Goal: Find specific page/section: Find specific page/section

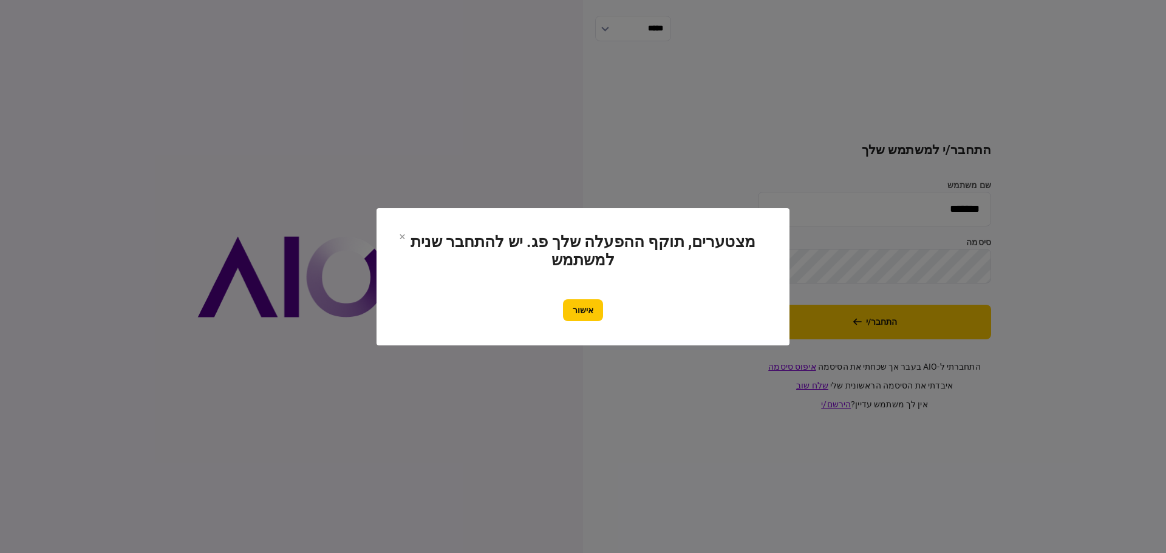
drag, startPoint x: 587, startPoint y: 305, endPoint x: 623, endPoint y: 287, distance: 40.2
click at [587, 305] on button "אישור" at bounding box center [583, 310] width 40 height 22
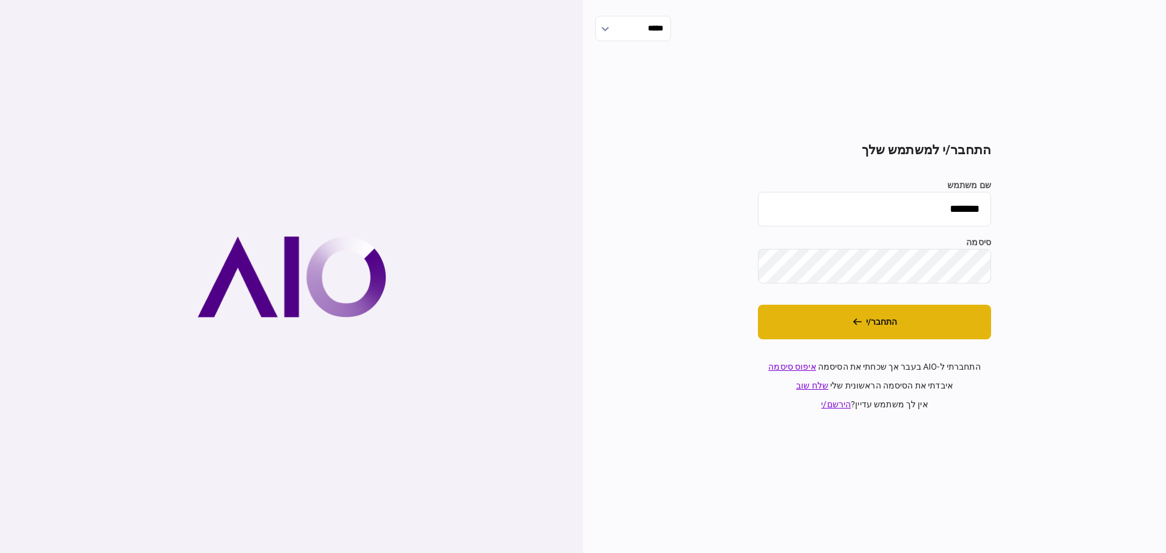
click at [879, 320] on button "התחבר/י" at bounding box center [874, 322] width 233 height 35
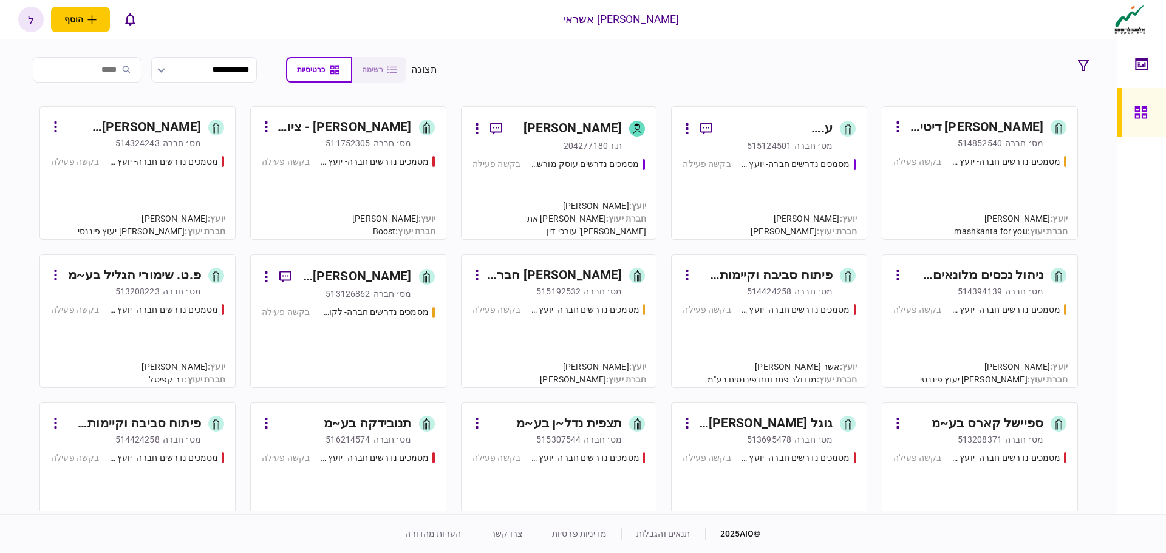
click at [983, 431] on div "ספיישל קארס בע~מ" at bounding box center [987, 423] width 112 height 19
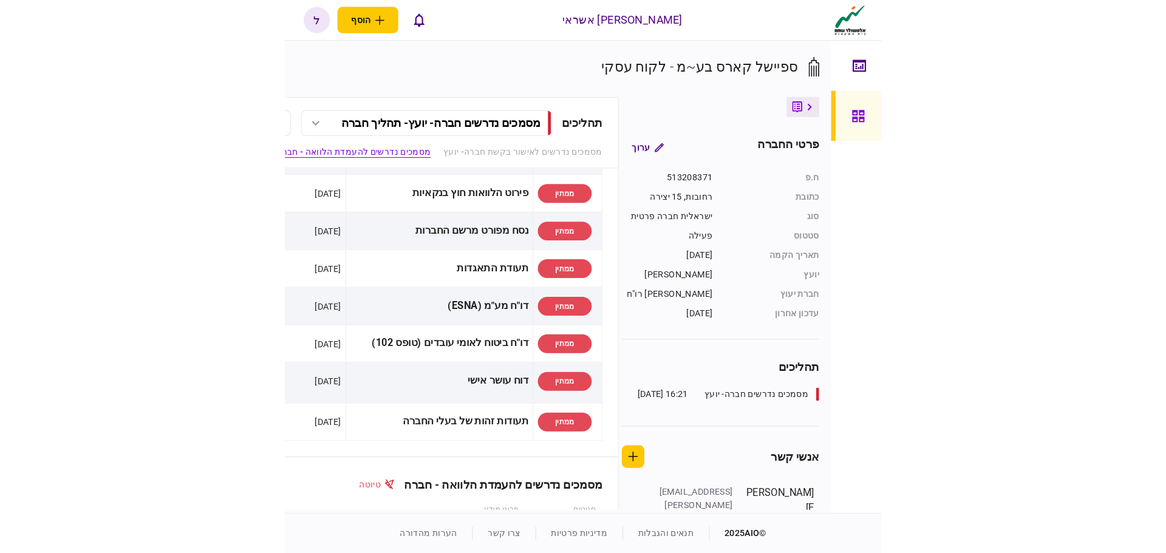
scroll to position [243, 0]
